Goal: Task Accomplishment & Management: Use online tool/utility

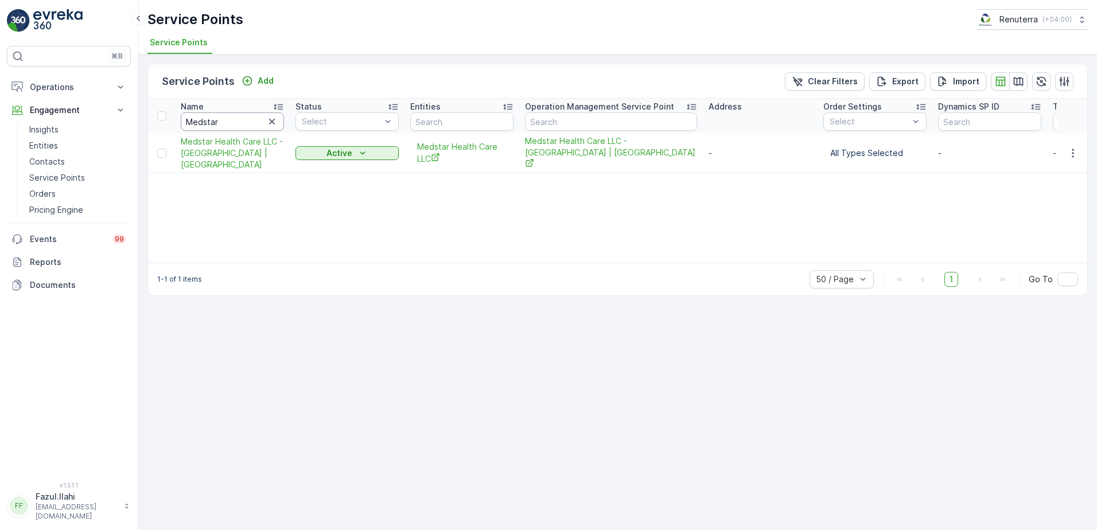
drag, startPoint x: 0, startPoint y: 0, endPoint x: 242, endPoint y: 126, distance: 272.8
click at [243, 126] on input "Medstar" at bounding box center [232, 121] width 103 height 18
click at [242, 126] on input "Medstar" at bounding box center [232, 121] width 103 height 18
type input "seilc"
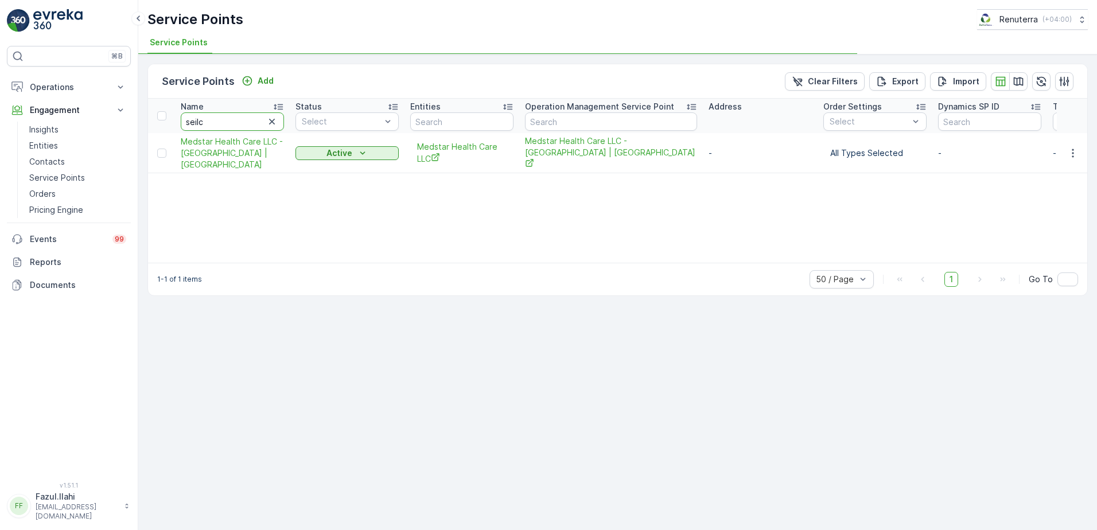
click at [242, 126] on input "seilc" at bounding box center [232, 121] width 103 height 18
type input "seil"
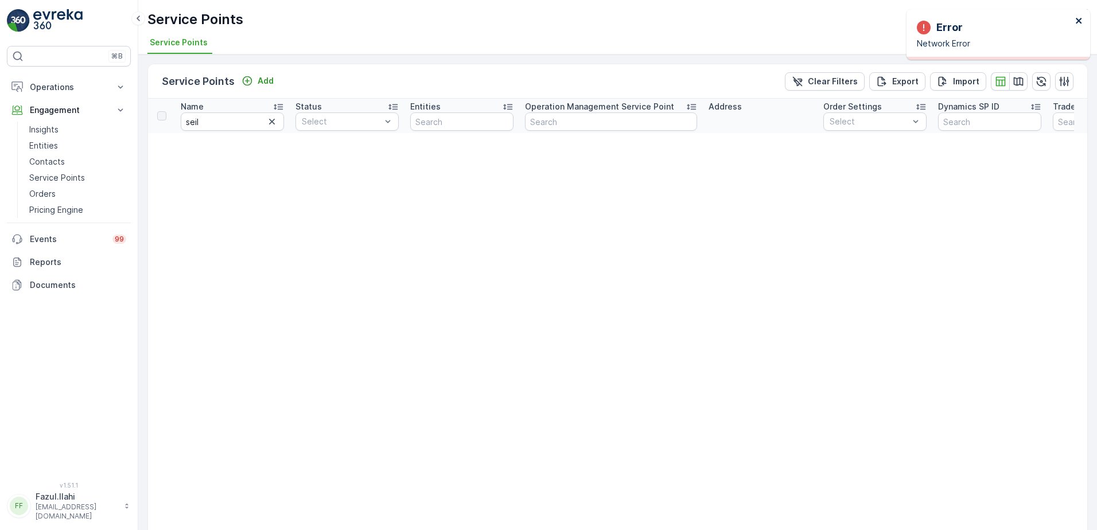
drag, startPoint x: 1079, startPoint y: 22, endPoint x: 858, endPoint y: 22, distance: 220.9
click at [1079, 21] on icon "close" at bounding box center [1079, 21] width 6 height 6
click at [227, 119] on input "seil" at bounding box center [232, 121] width 103 height 18
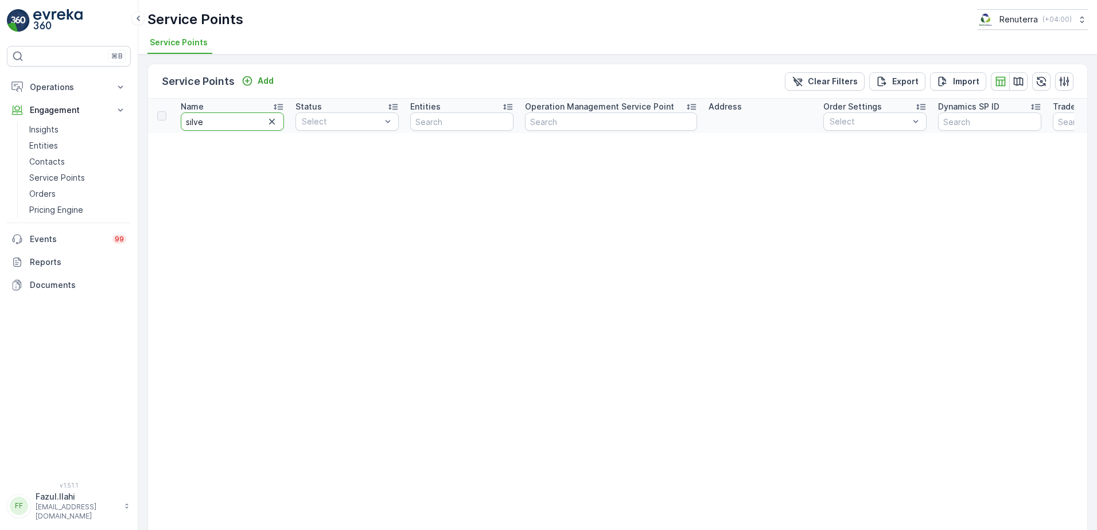
type input "silver"
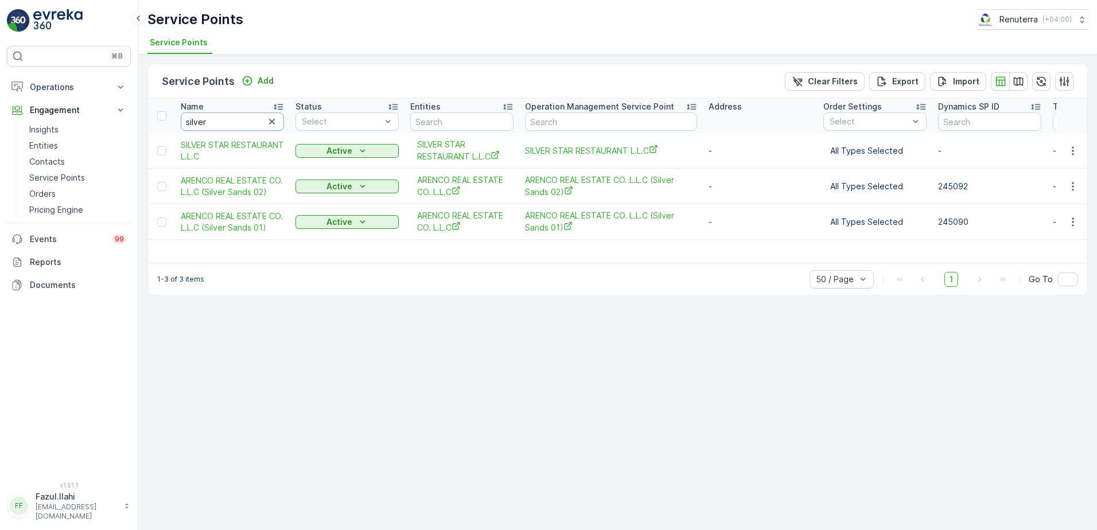
click at [227, 119] on input "silver" at bounding box center [232, 121] width 103 height 18
type input "silver"
click at [1071, 152] on icon "button" at bounding box center [1072, 150] width 11 height 11
click at [1071, 150] on icon "button" at bounding box center [1072, 150] width 11 height 11
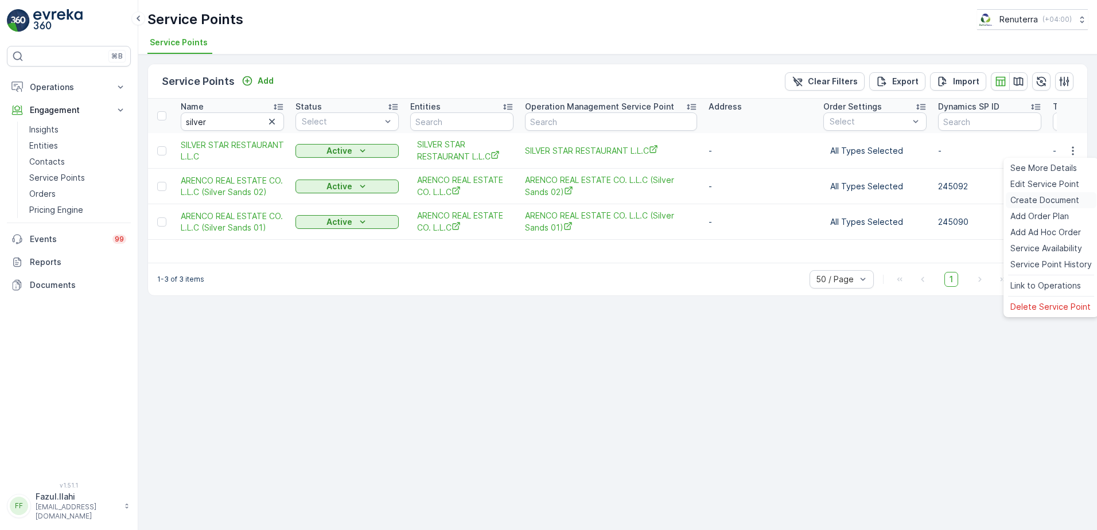
click at [1038, 202] on span "Create Document" at bounding box center [1044, 200] width 69 height 11
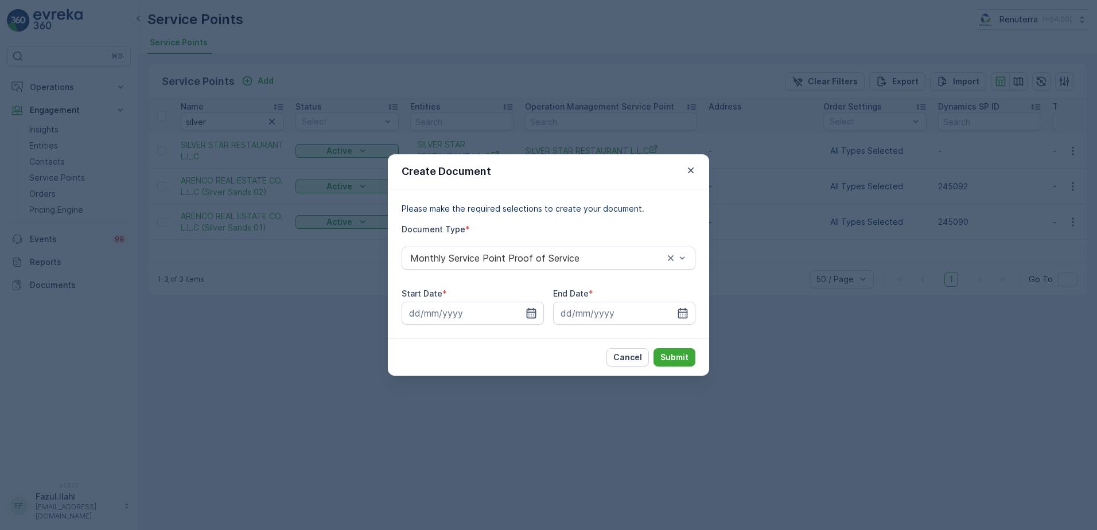
click at [535, 310] on icon "button" at bounding box center [531, 313] width 11 height 11
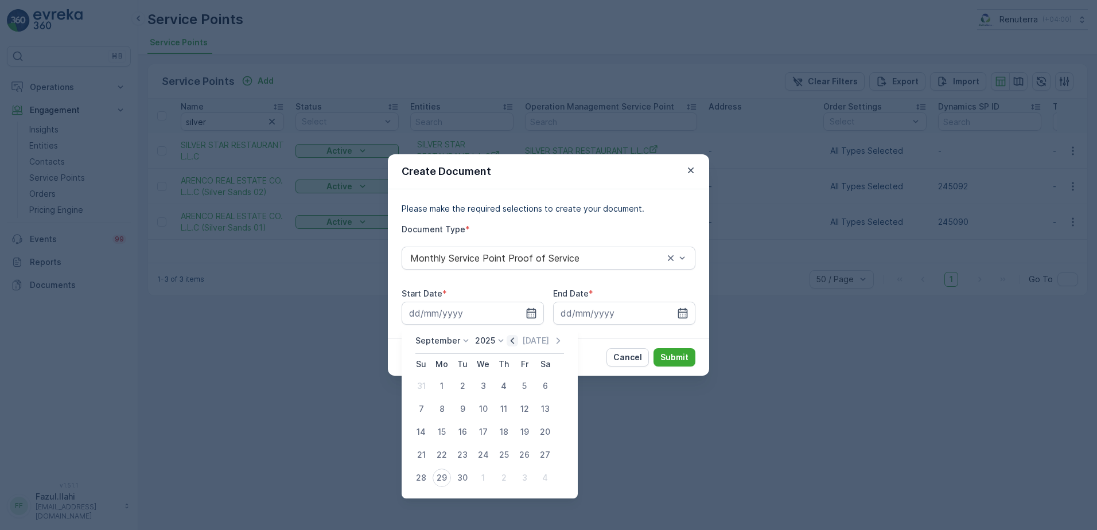
click at [512, 343] on icon "button" at bounding box center [512, 340] width 11 height 11
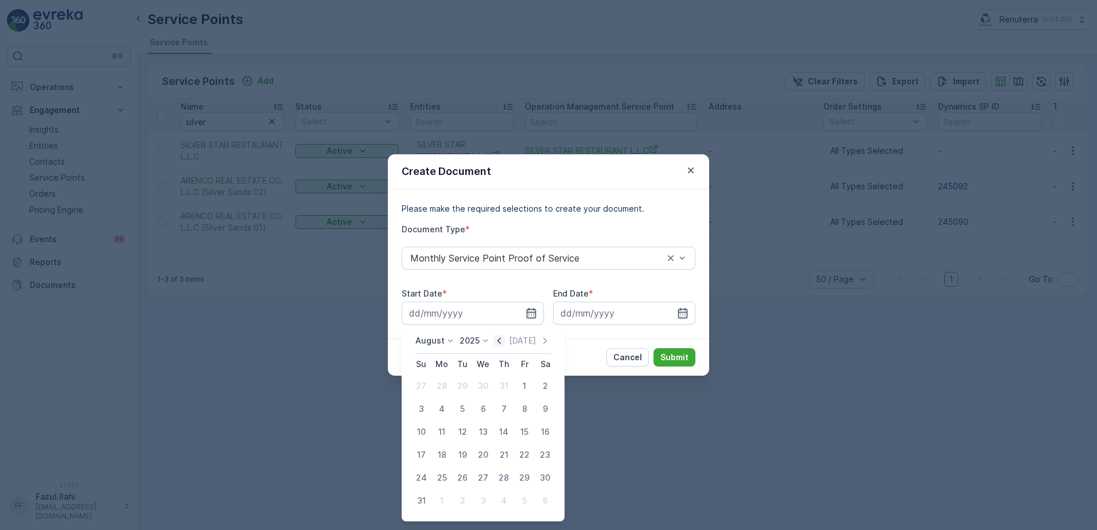
click at [512, 343] on p "[DATE]" at bounding box center [522, 340] width 27 height 11
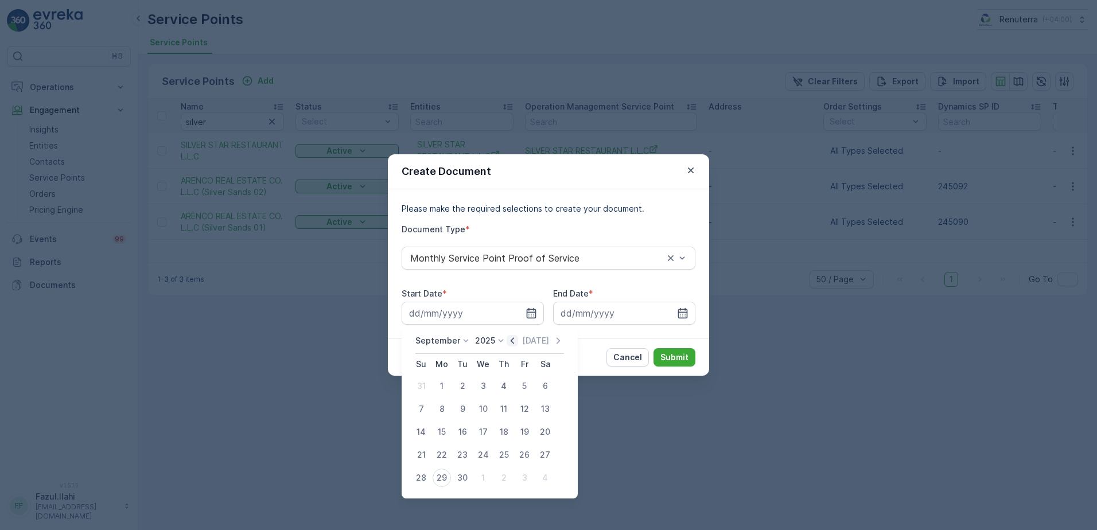
click at [511, 343] on icon "button" at bounding box center [512, 340] width 3 height 6
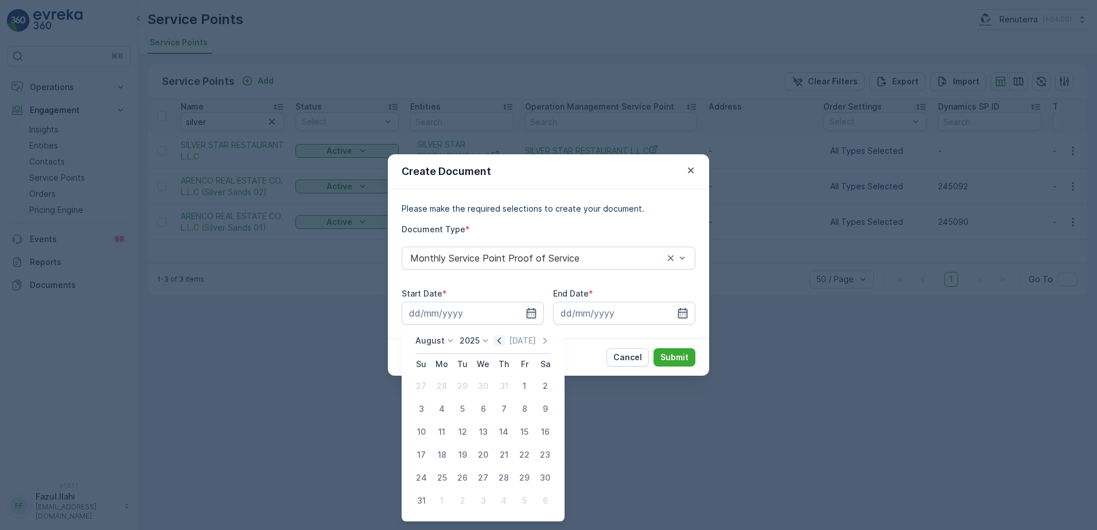
click at [504, 340] on icon "button" at bounding box center [498, 340] width 11 height 11
click at [462, 386] on div "1" at bounding box center [462, 386] width 18 height 18
type input "[DATE]"
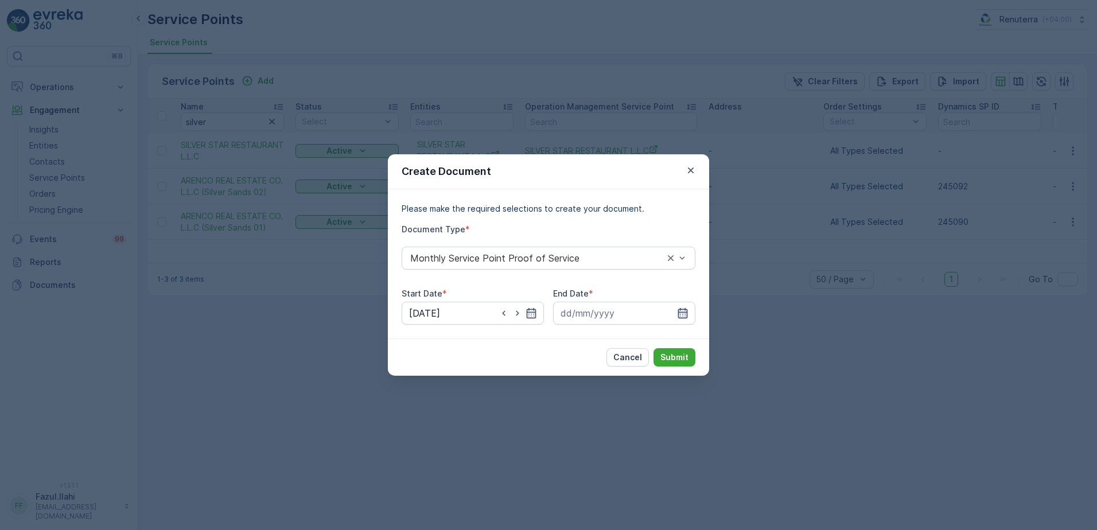
click at [683, 313] on icon "button" at bounding box center [683, 313] width 10 height 10
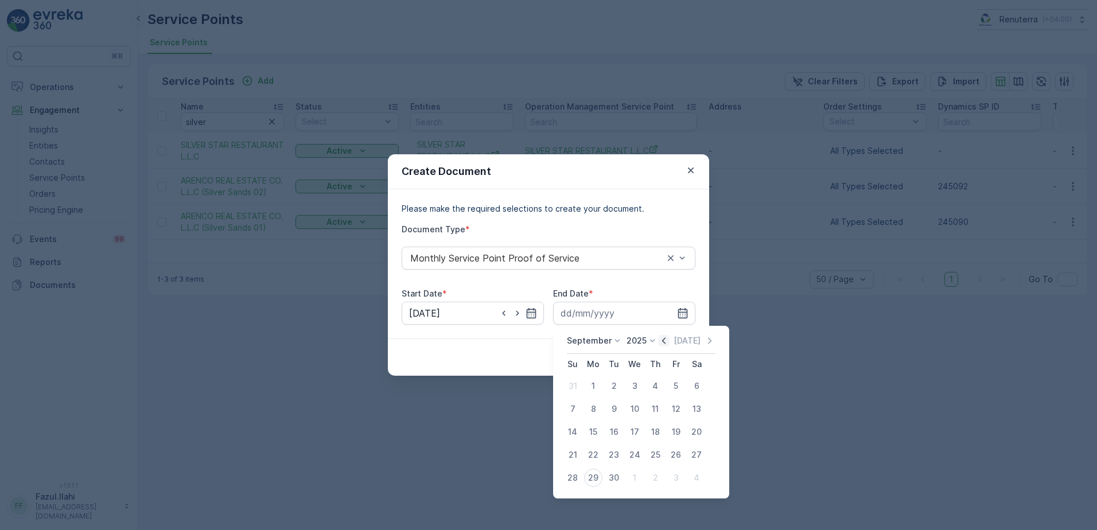
click at [663, 341] on icon "button" at bounding box center [663, 340] width 11 height 11
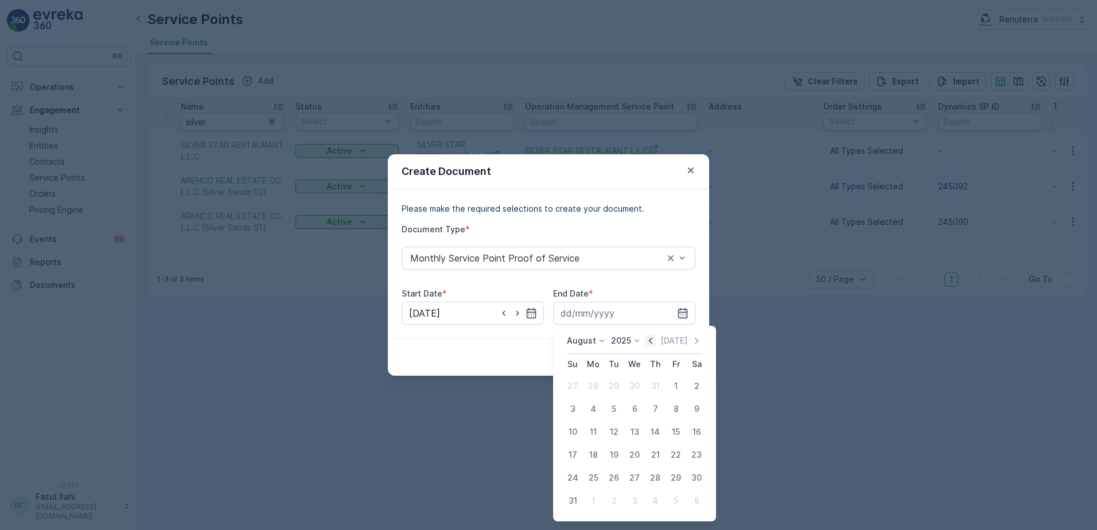
click at [656, 341] on icon "button" at bounding box center [650, 340] width 11 height 11
click at [657, 481] on div "31" at bounding box center [655, 478] width 18 height 18
type input "[DATE]"
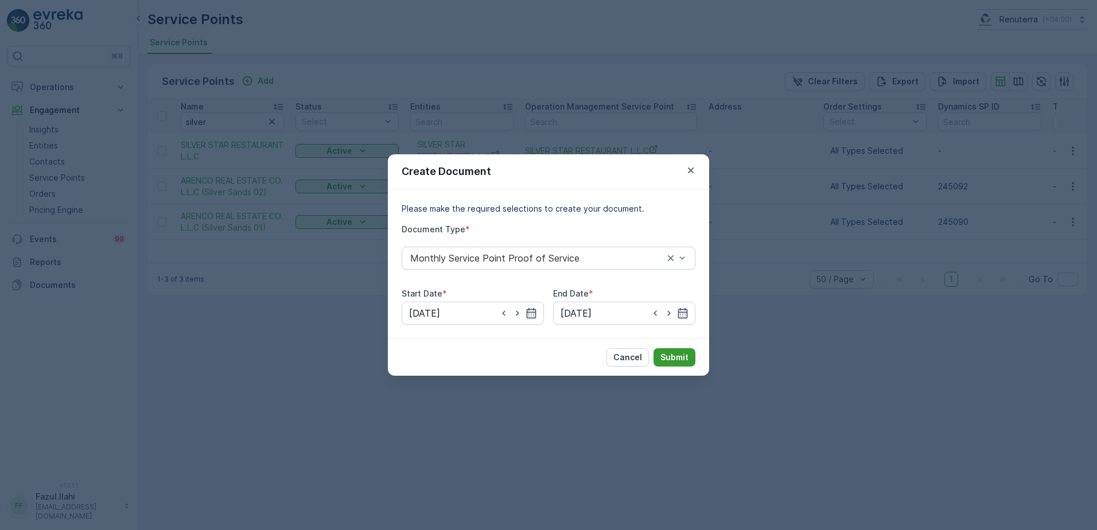
click at [693, 357] on button "Submit" at bounding box center [675, 357] width 42 height 18
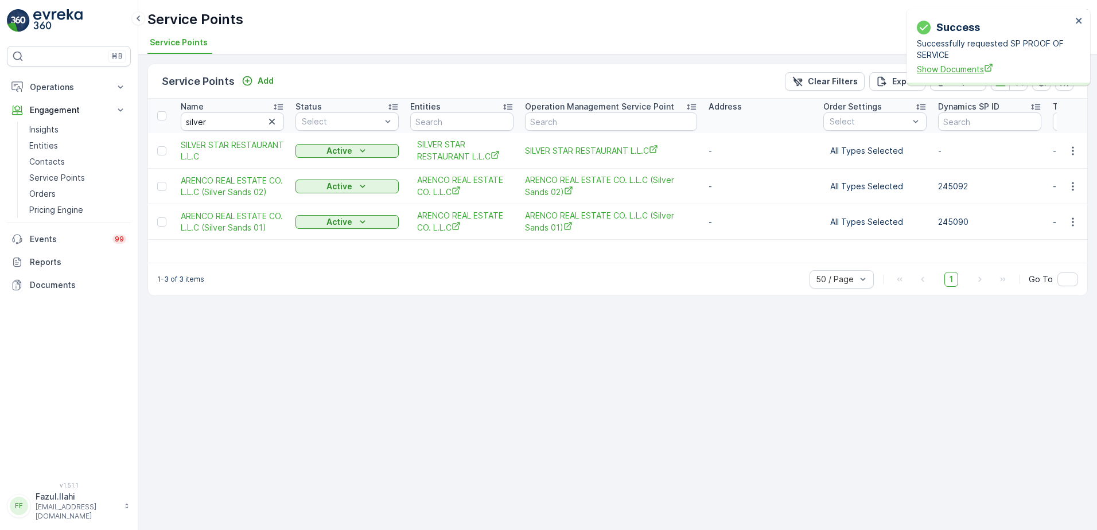
click at [954, 67] on span "Show Documents" at bounding box center [994, 69] width 155 height 12
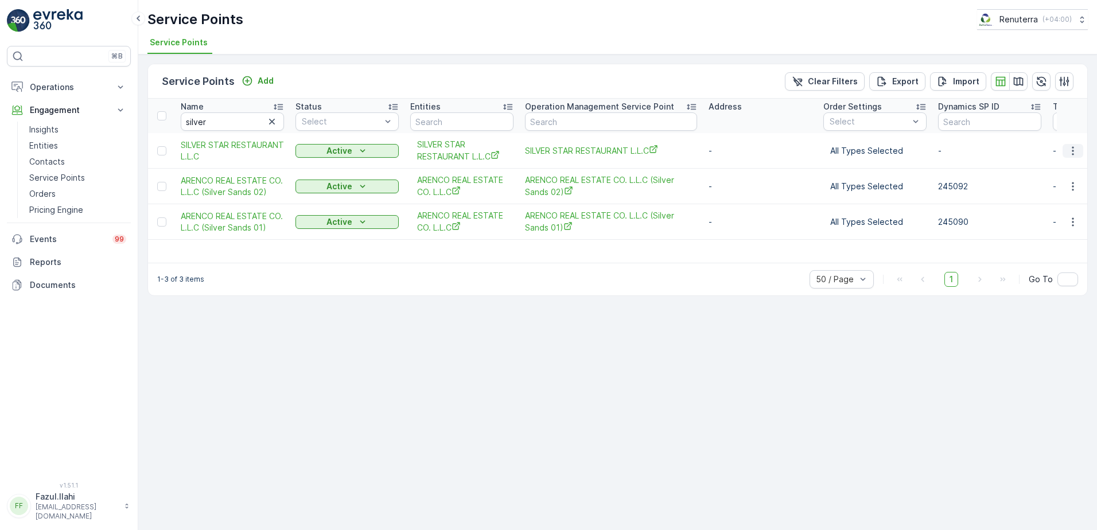
click at [1075, 149] on icon "button" at bounding box center [1072, 150] width 11 height 11
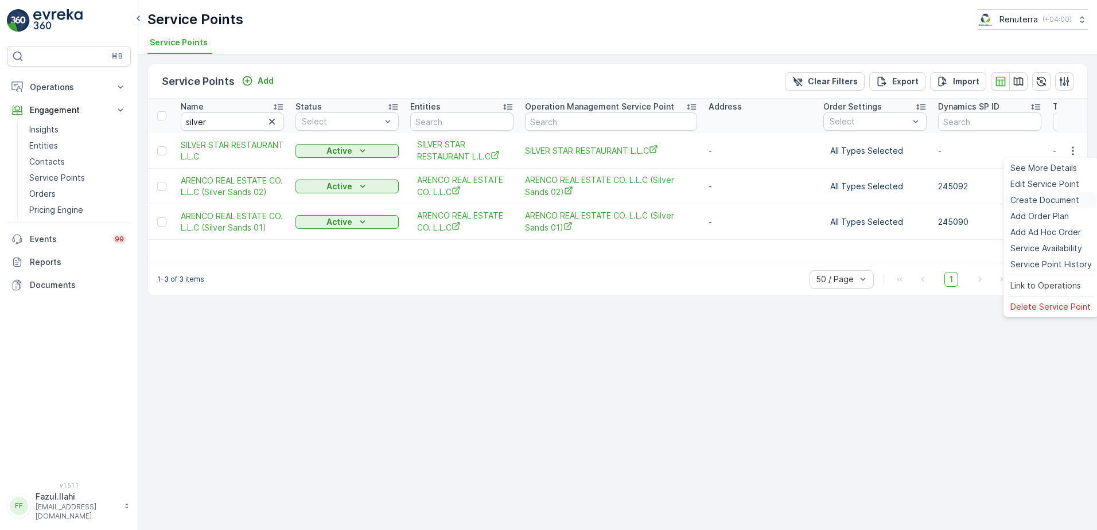
click at [1020, 201] on span "Create Document" at bounding box center [1044, 200] width 69 height 11
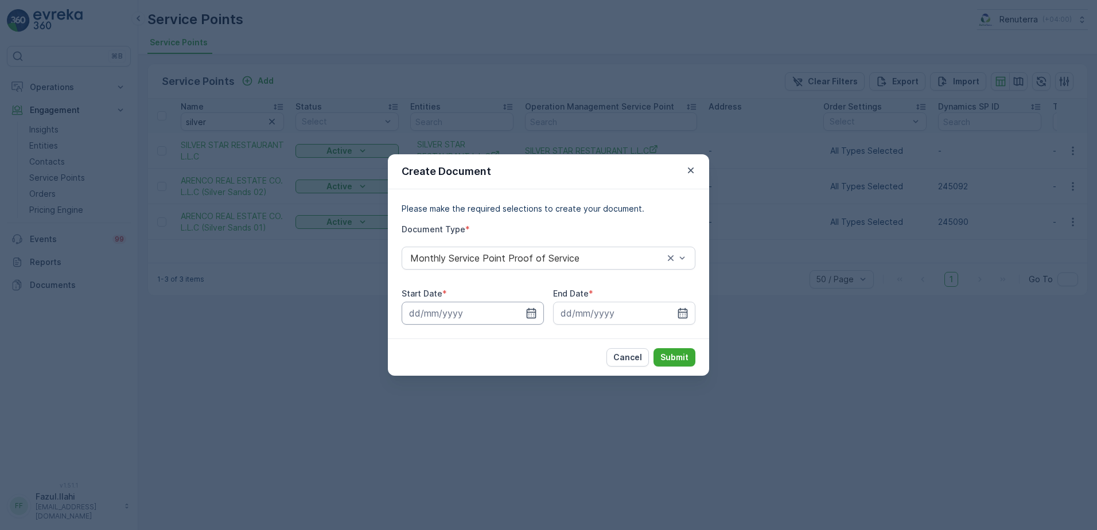
click at [533, 319] on input at bounding box center [473, 313] width 142 height 23
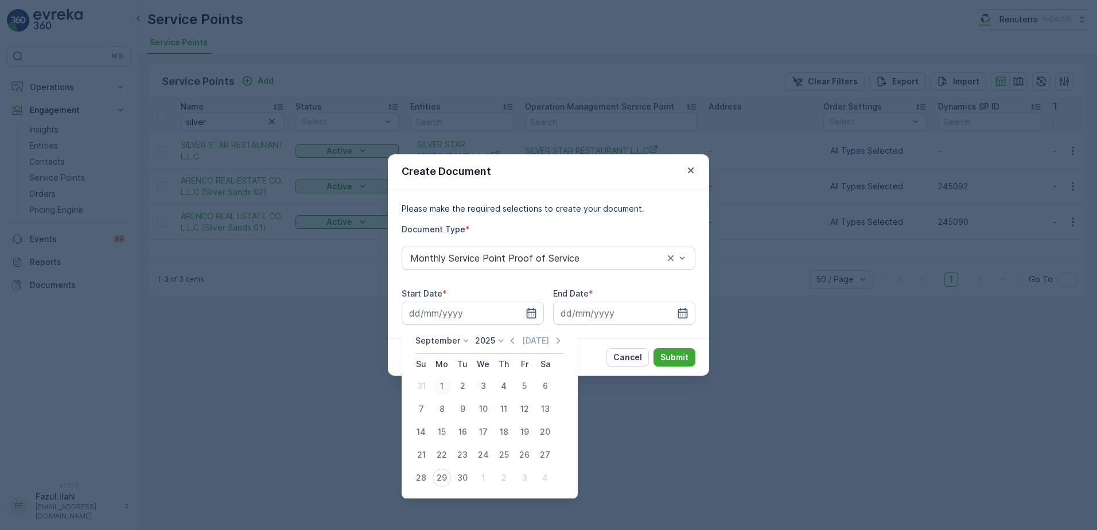
click at [442, 387] on div "1" at bounding box center [442, 386] width 18 height 18
type input "[DATE]"
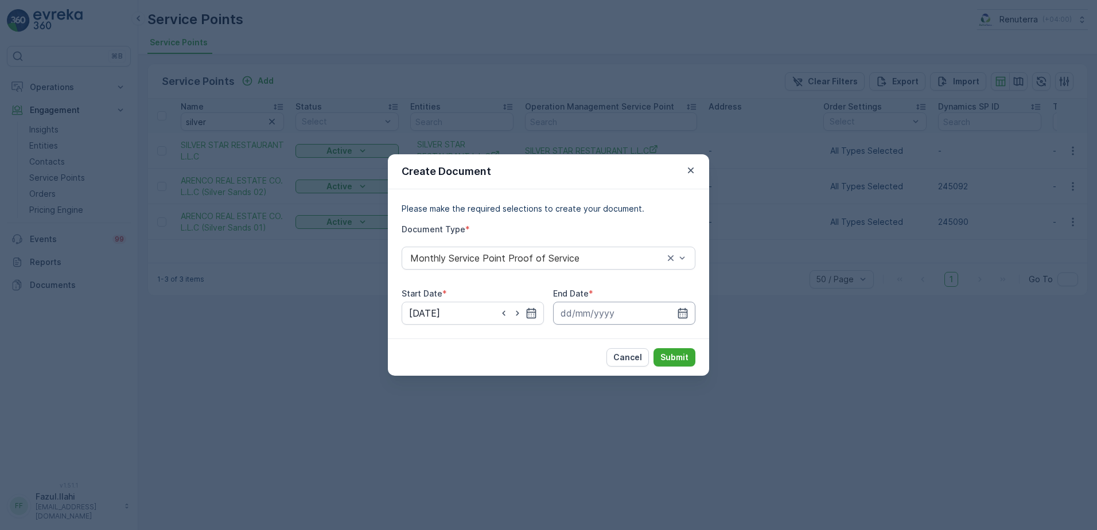
click at [682, 320] on input at bounding box center [624, 313] width 142 height 23
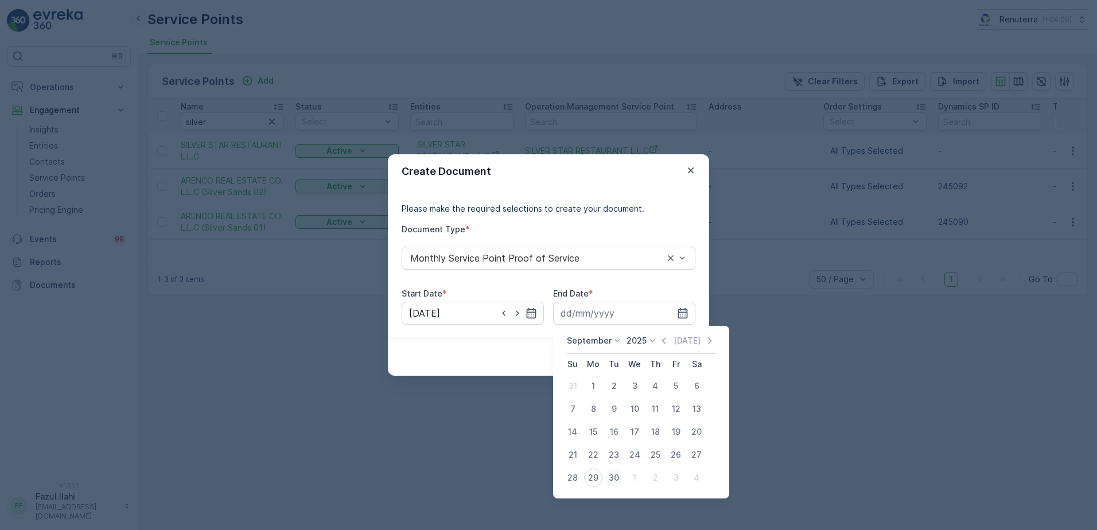
click at [615, 481] on div "30" at bounding box center [614, 478] width 18 height 18
type input "[DATE]"
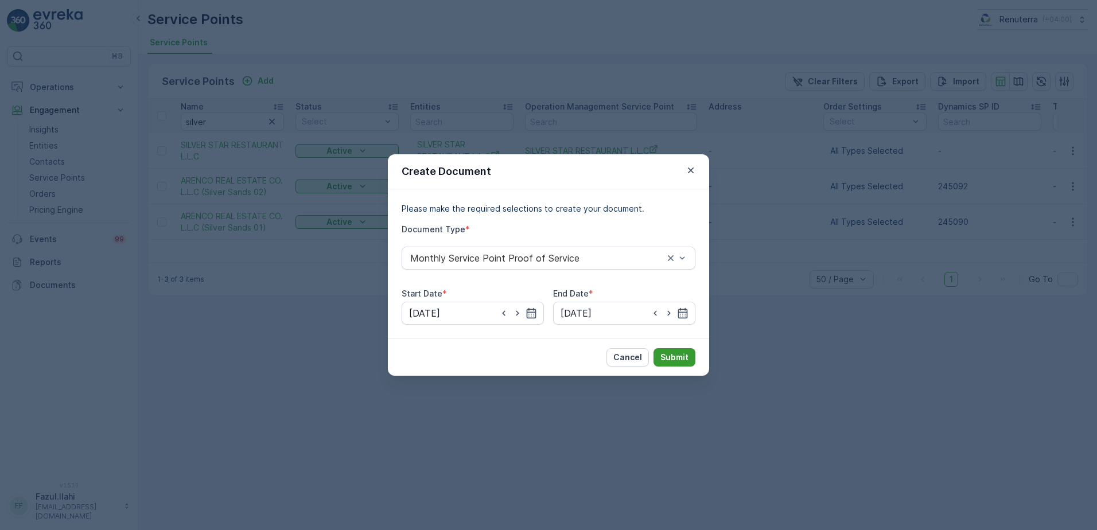
click at [683, 352] on p "Submit" at bounding box center [674, 357] width 28 height 11
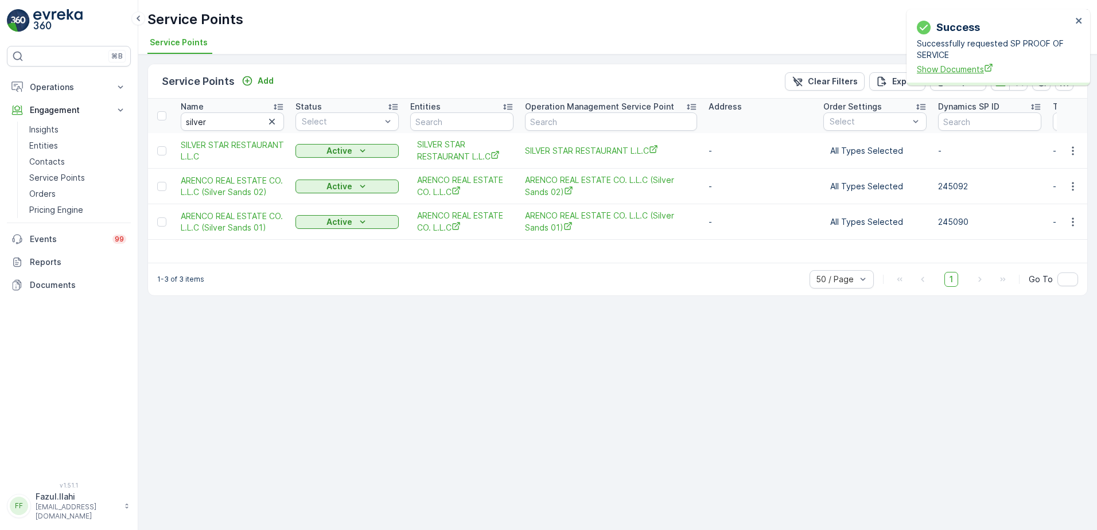
click at [942, 70] on span "Show Documents" at bounding box center [994, 69] width 155 height 12
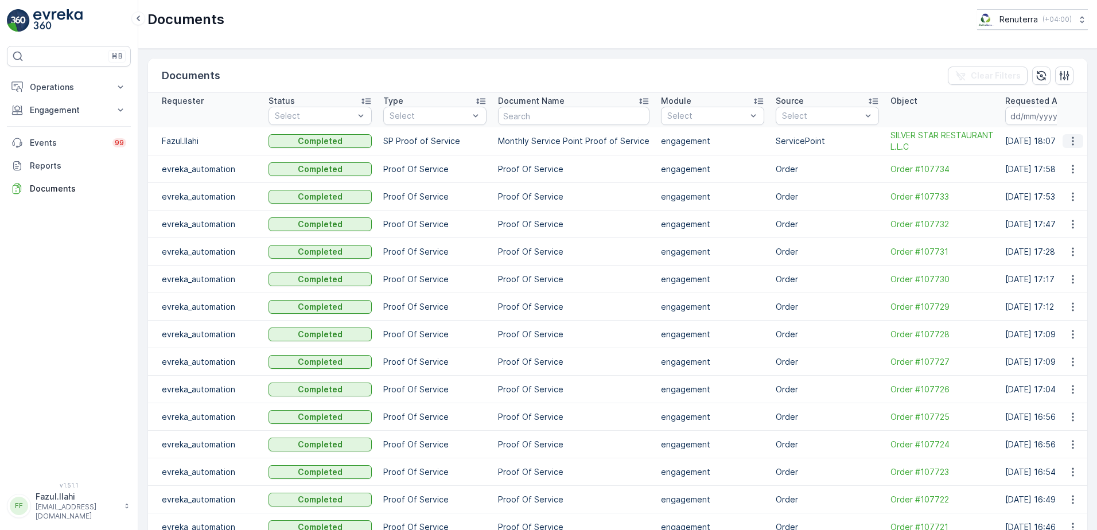
click at [1072, 138] on icon "button" at bounding box center [1072, 140] width 11 height 11
click at [1061, 162] on span "See Details" at bounding box center [1070, 158] width 44 height 11
click at [1068, 138] on icon "button" at bounding box center [1072, 140] width 11 height 11
click at [1059, 161] on span "See Details" at bounding box center [1070, 158] width 44 height 11
